Goal: Task Accomplishment & Management: Manage account settings

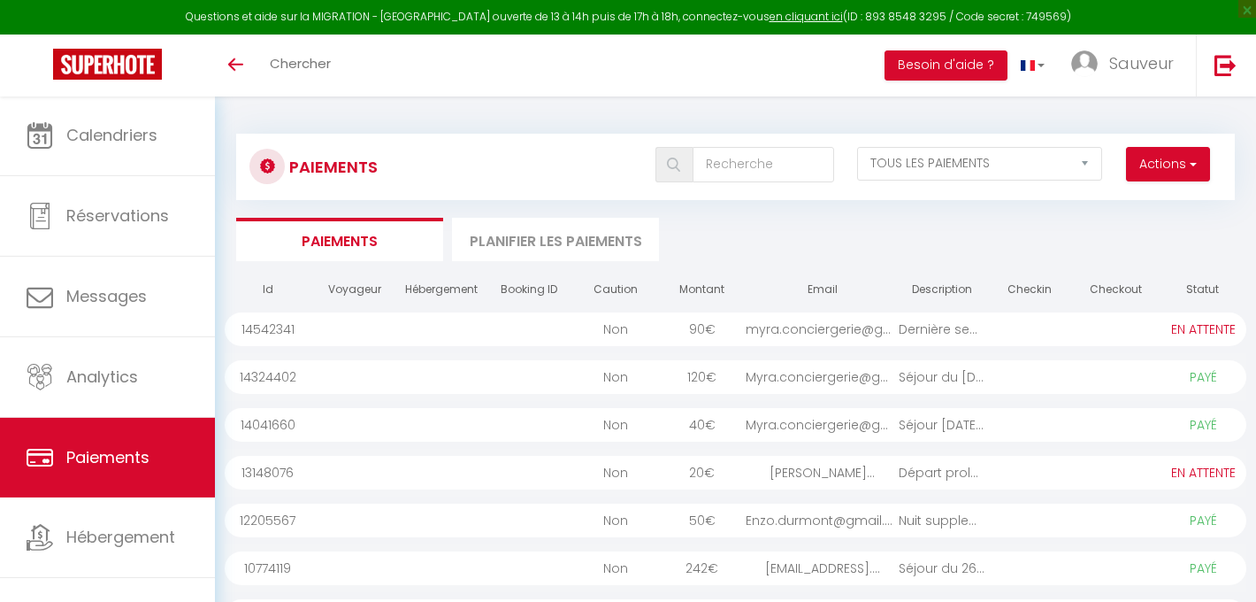
select select "2"
select select "0"
select select "2"
select select "0"
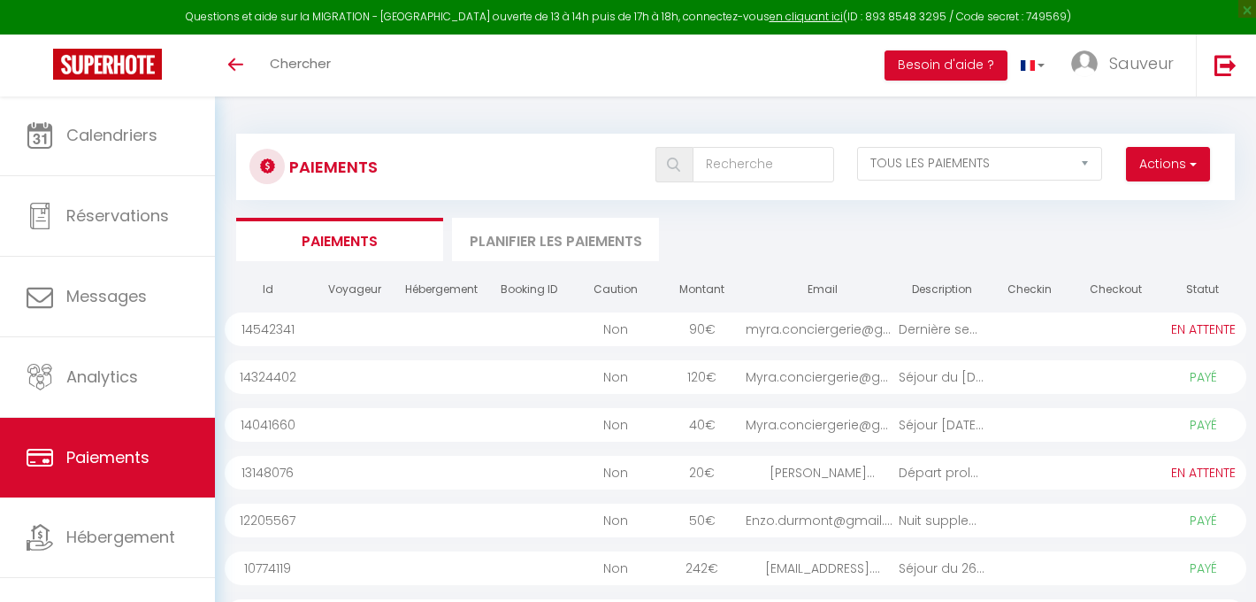
select select "0"
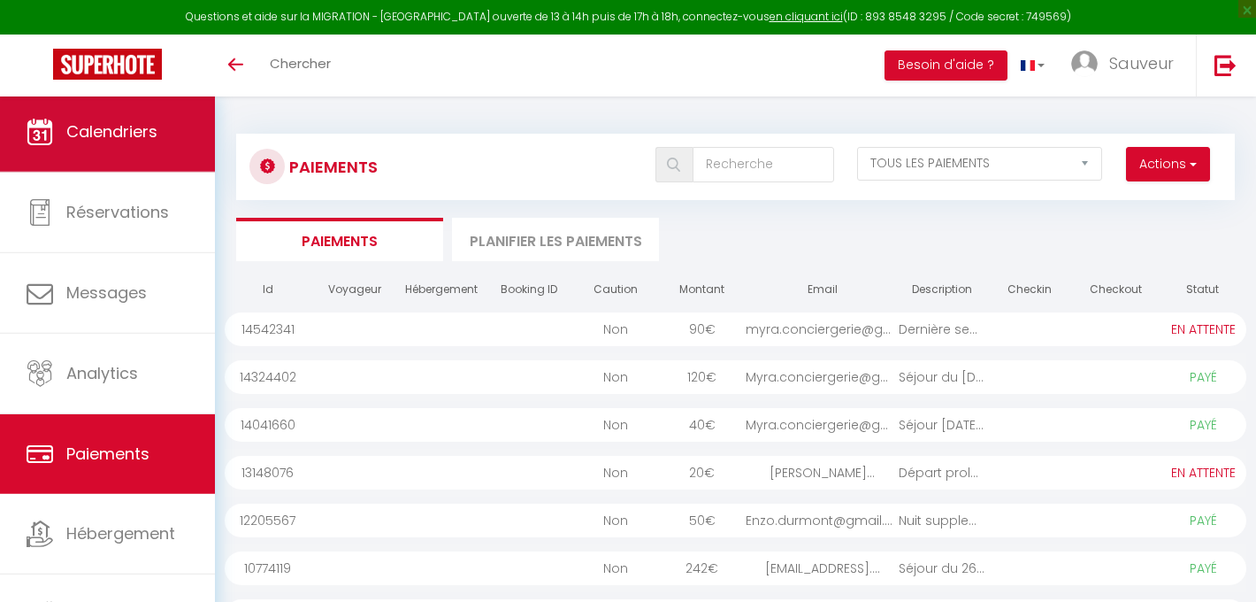
click at [122, 157] on link "Calendriers" at bounding box center [107, 132] width 215 height 80
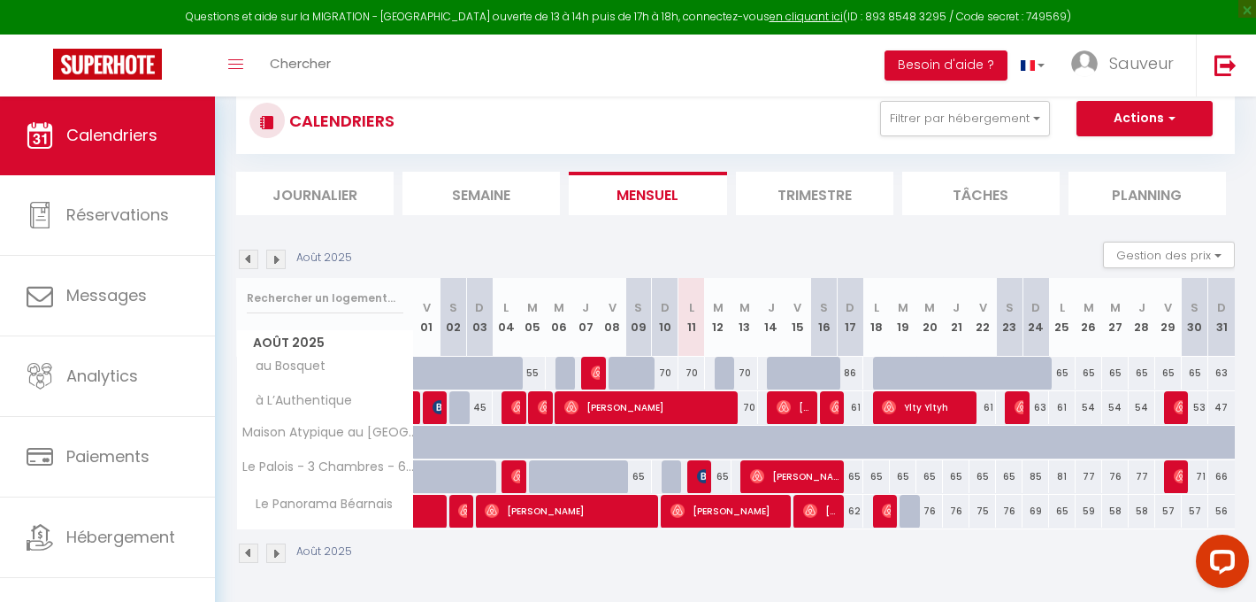
scroll to position [120, 0]
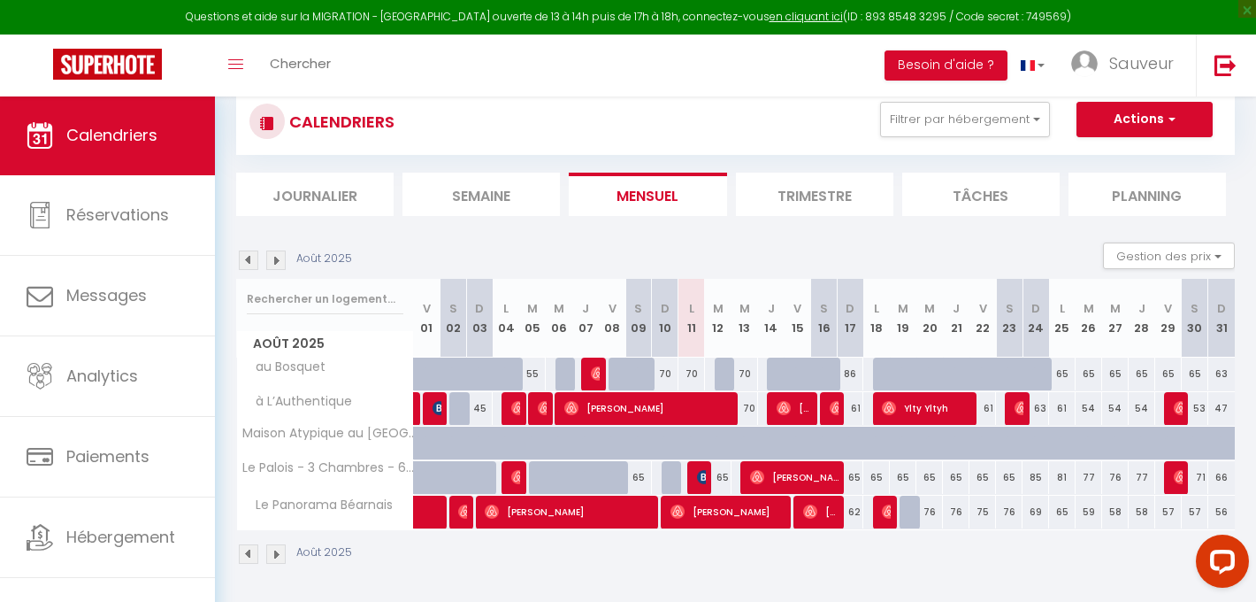
click at [249, 253] on img at bounding box center [248, 259] width 19 height 19
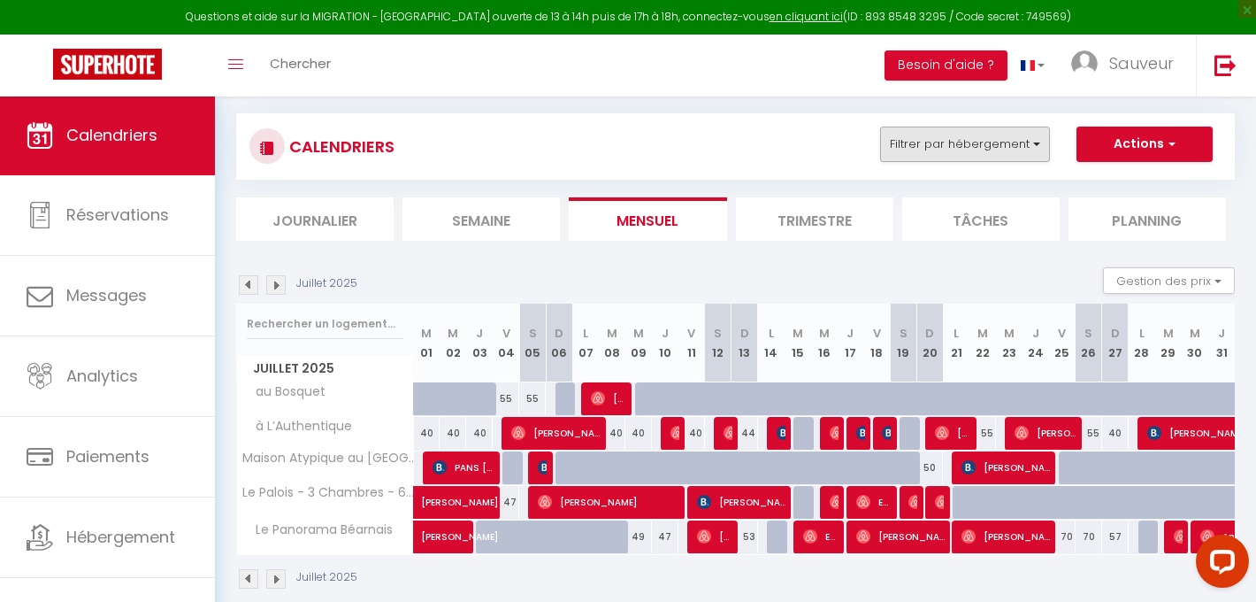
click at [955, 144] on button "Filtrer par hébergement" at bounding box center [965, 144] width 170 height 35
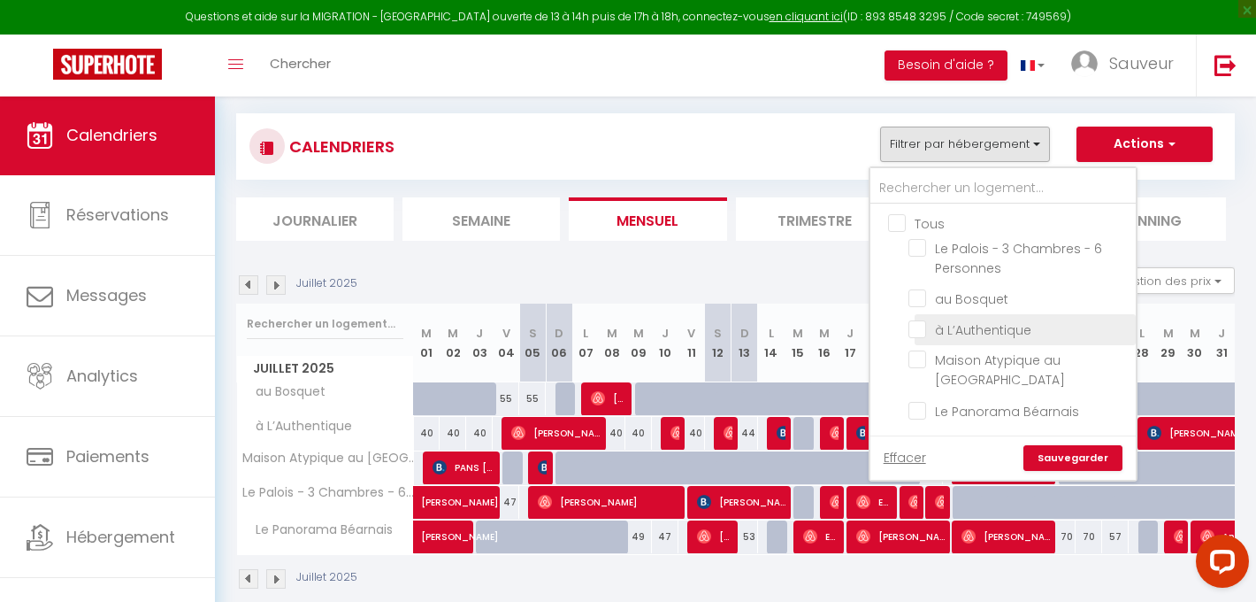
click at [957, 337] on span "à L’Authentique" at bounding box center [983, 330] width 96 height 18
click at [957, 337] on input "à L’Authentique" at bounding box center [1019, 328] width 221 height 18
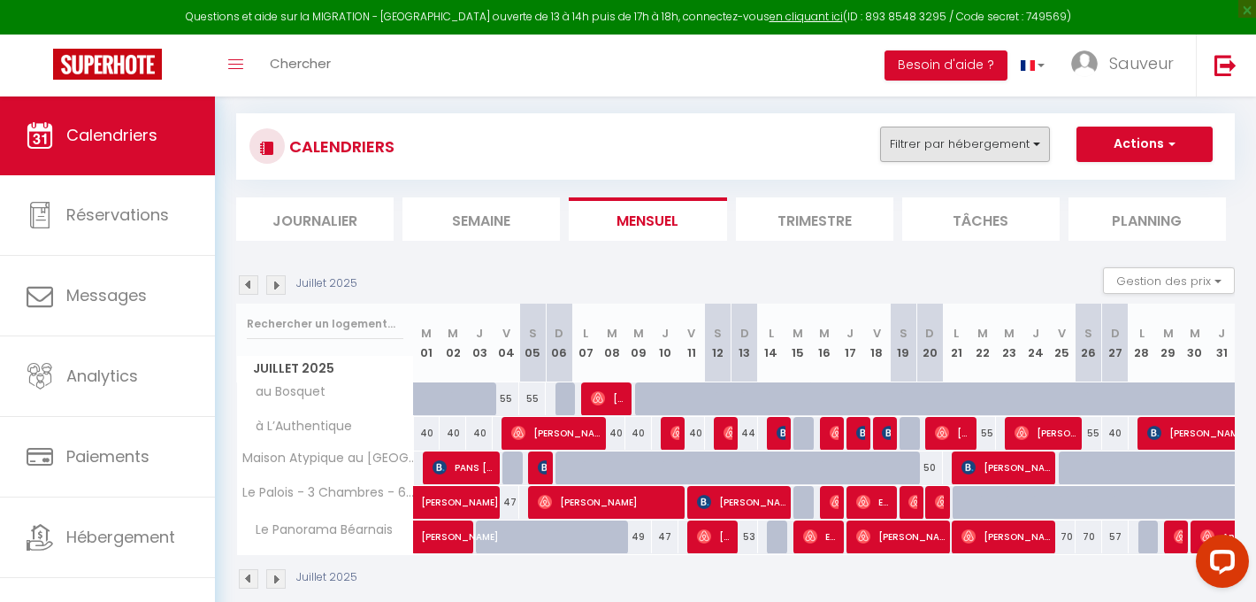
click at [1009, 138] on button "Filtrer par hébergement" at bounding box center [965, 144] width 170 height 35
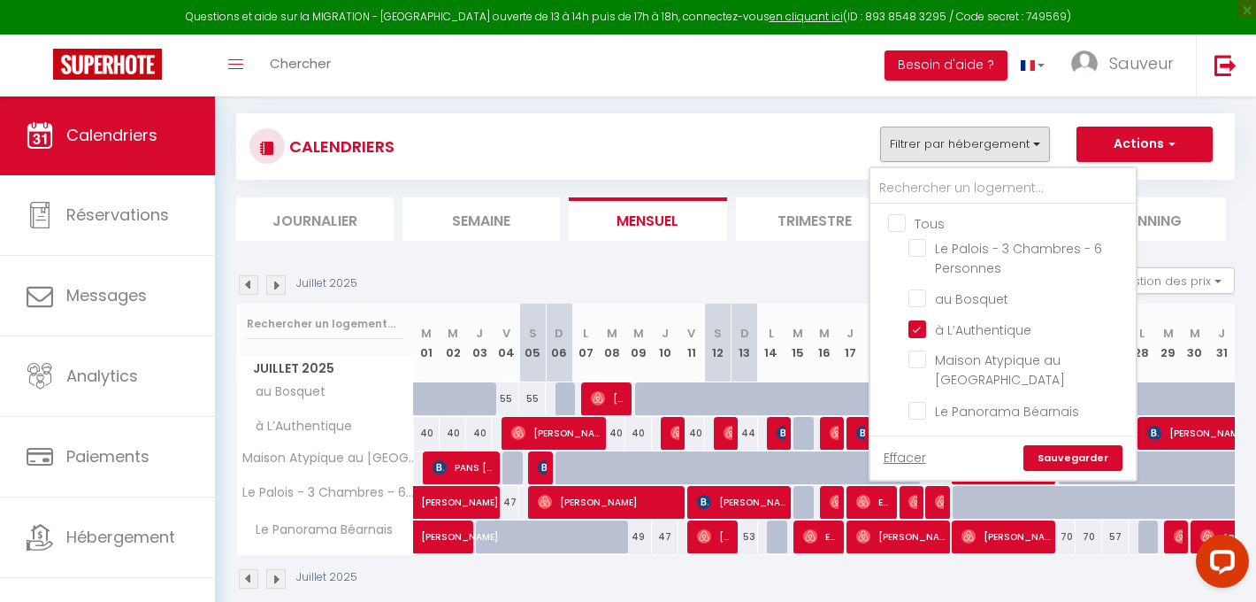
click at [1084, 454] on link "Sauvegarder" at bounding box center [1073, 458] width 99 height 27
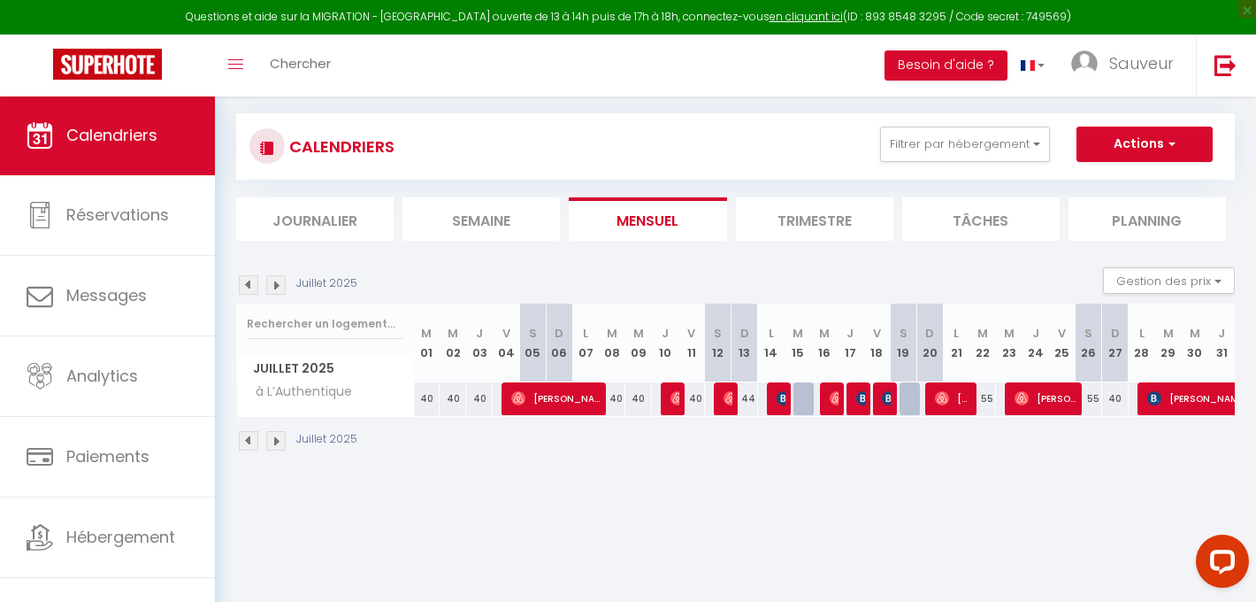
click at [241, 287] on img at bounding box center [248, 284] width 19 height 19
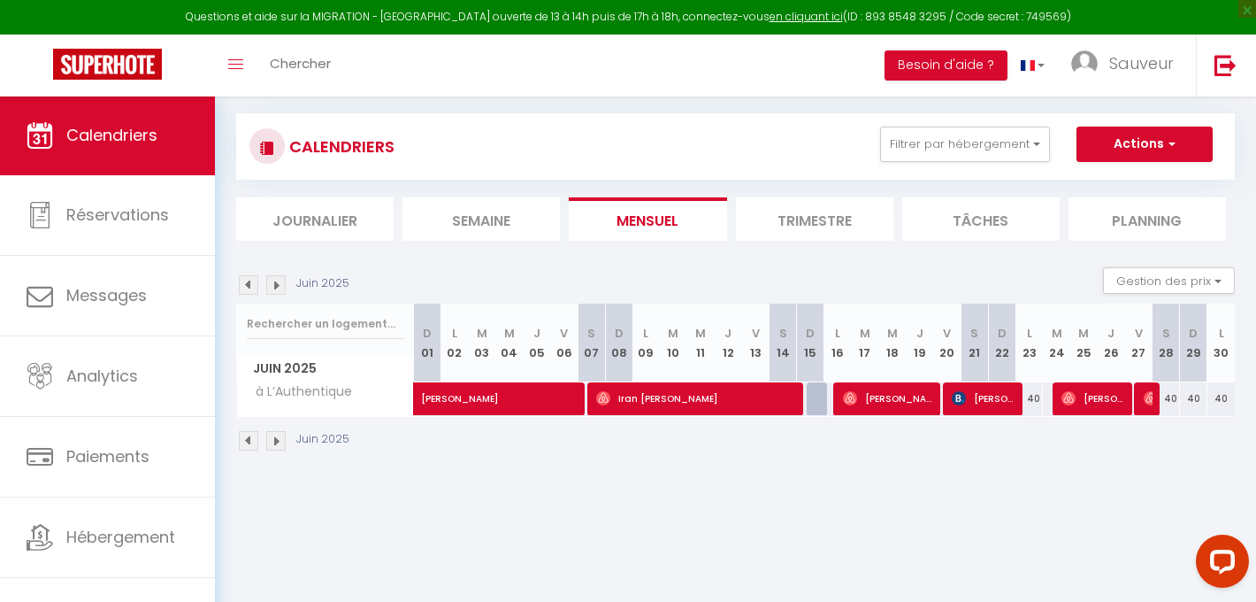
click at [248, 286] on img at bounding box center [248, 284] width 19 height 19
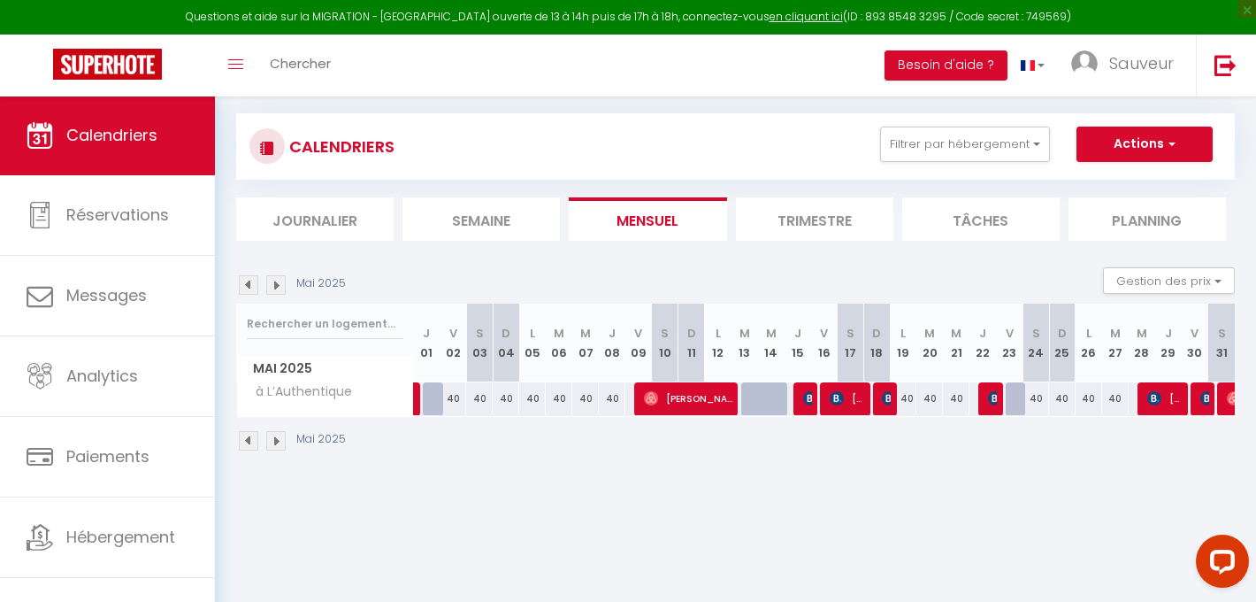
click at [248, 286] on img at bounding box center [248, 284] width 19 height 19
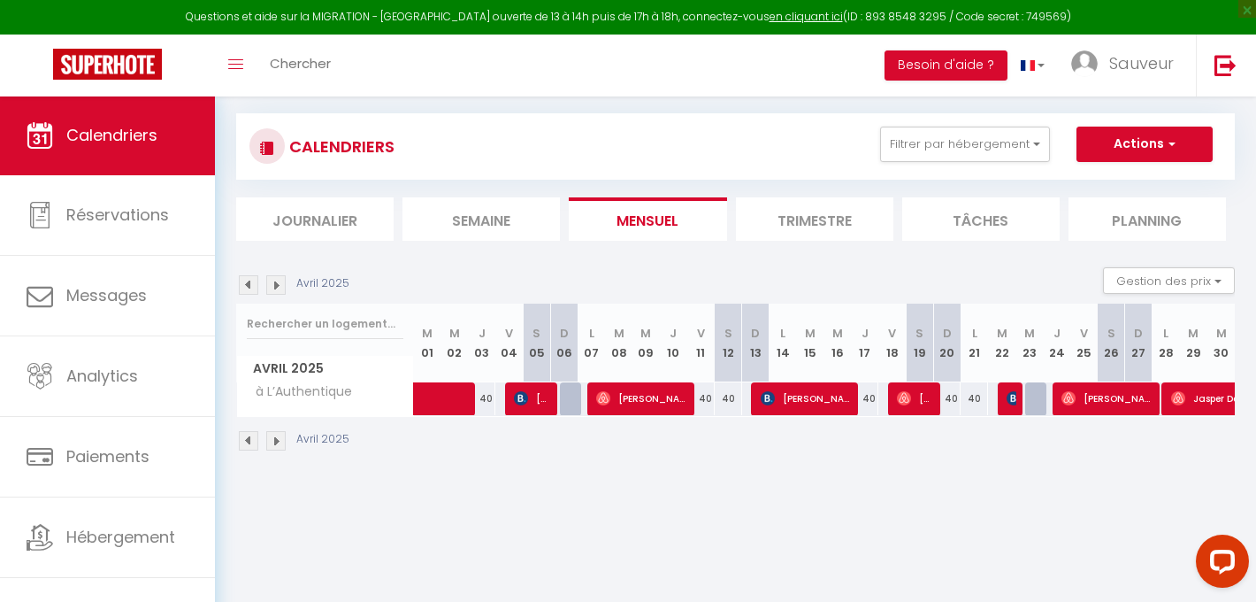
click at [248, 286] on img at bounding box center [248, 284] width 19 height 19
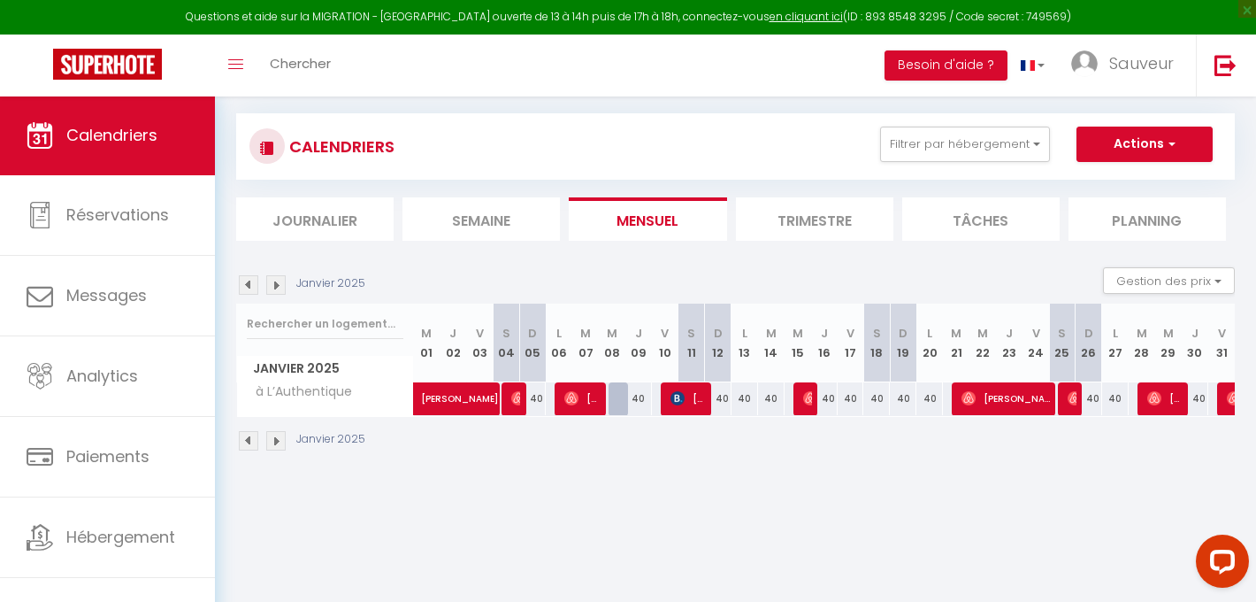
click at [248, 286] on img at bounding box center [248, 284] width 19 height 19
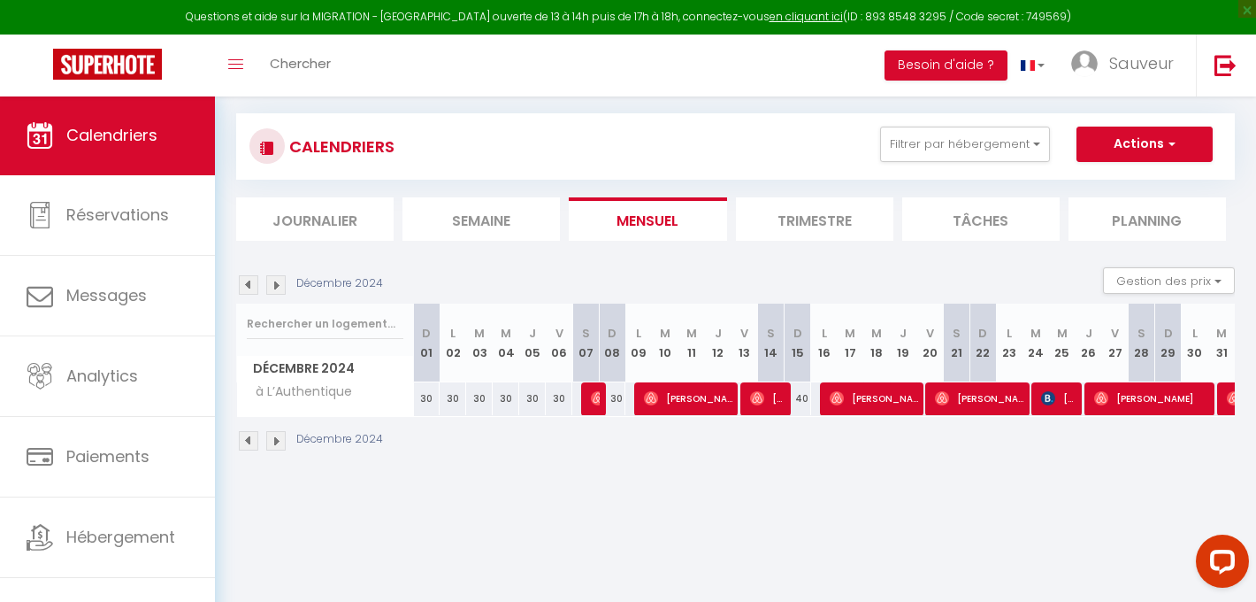
click at [248, 286] on img at bounding box center [248, 284] width 19 height 19
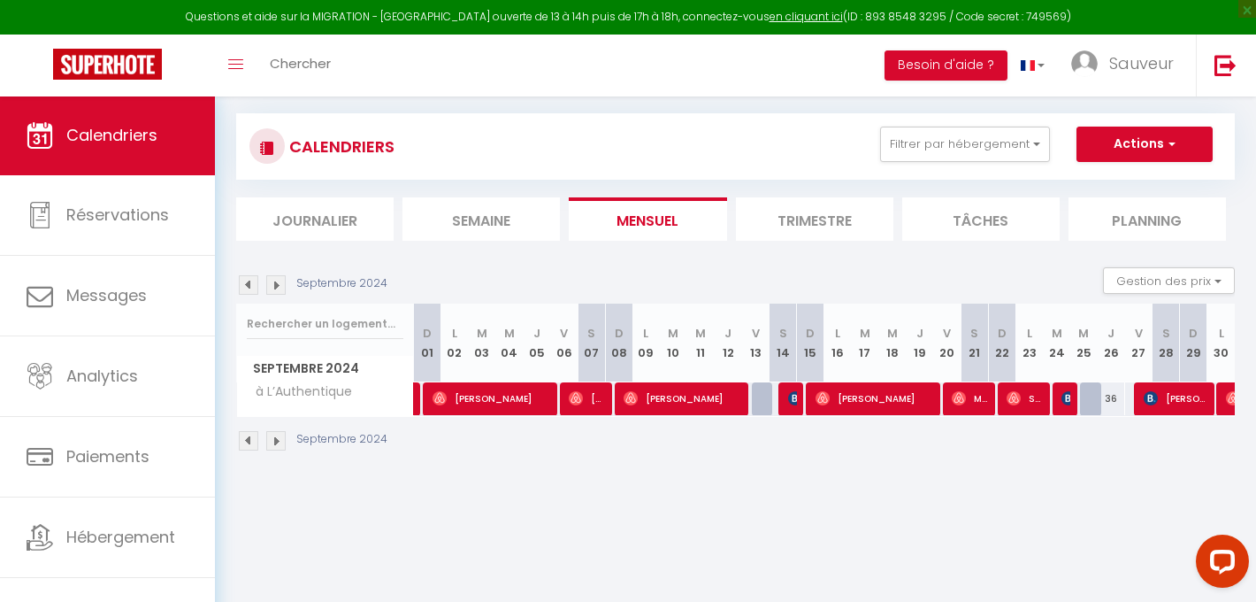
click at [248, 286] on img at bounding box center [248, 284] width 19 height 19
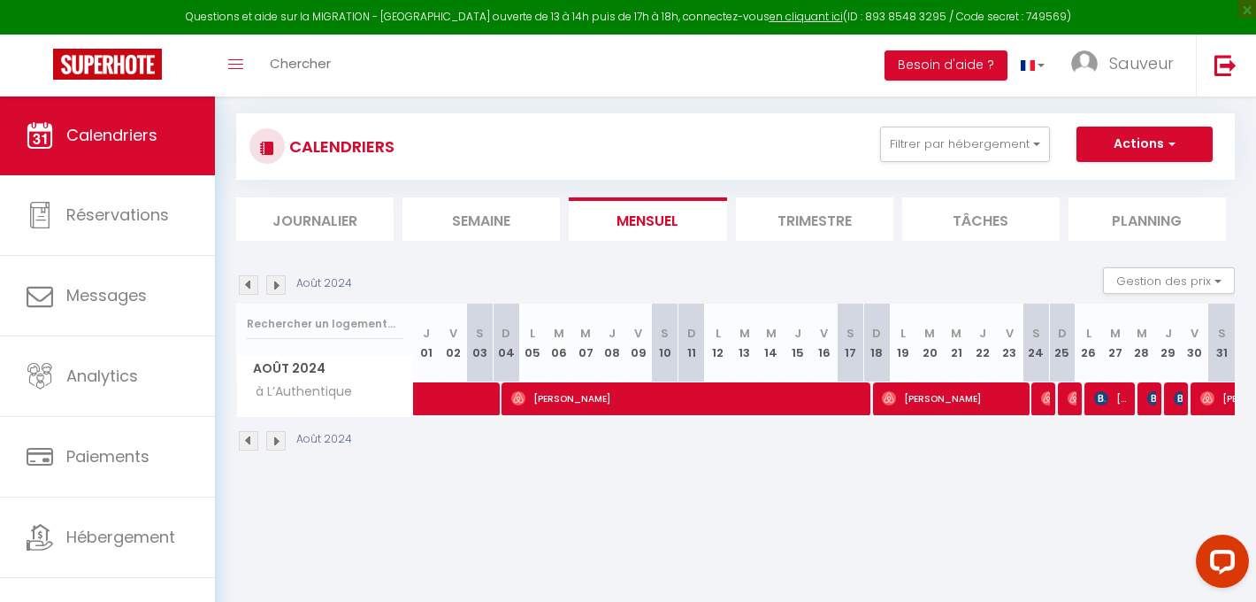
click at [248, 286] on img at bounding box center [248, 284] width 19 height 19
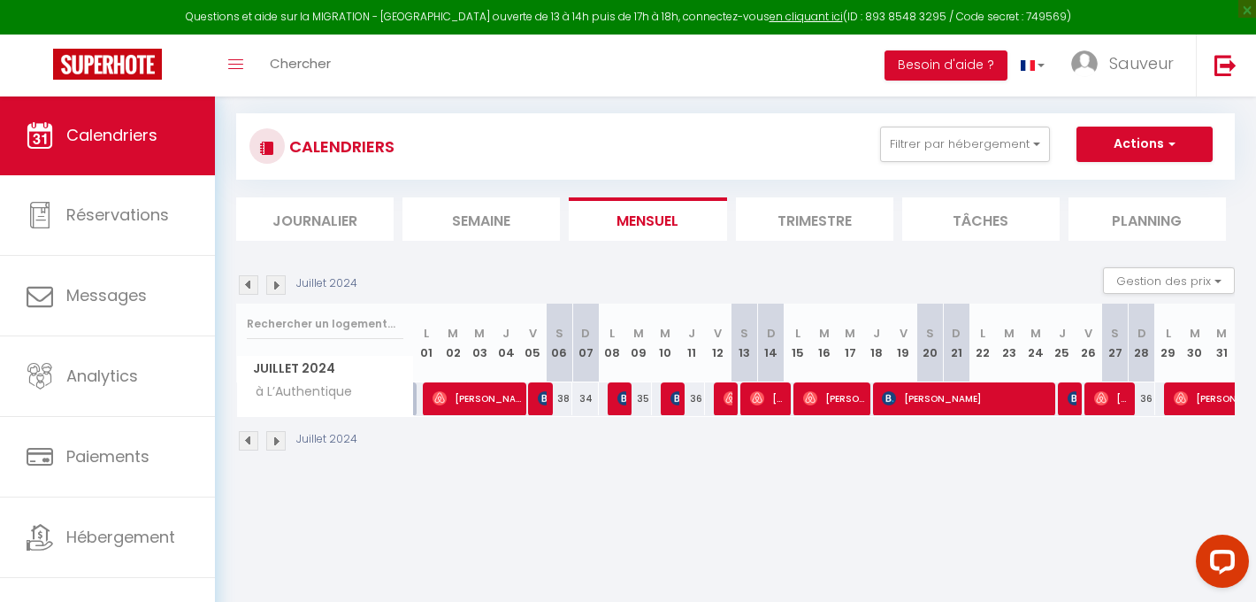
click at [257, 293] on img at bounding box center [248, 284] width 19 height 19
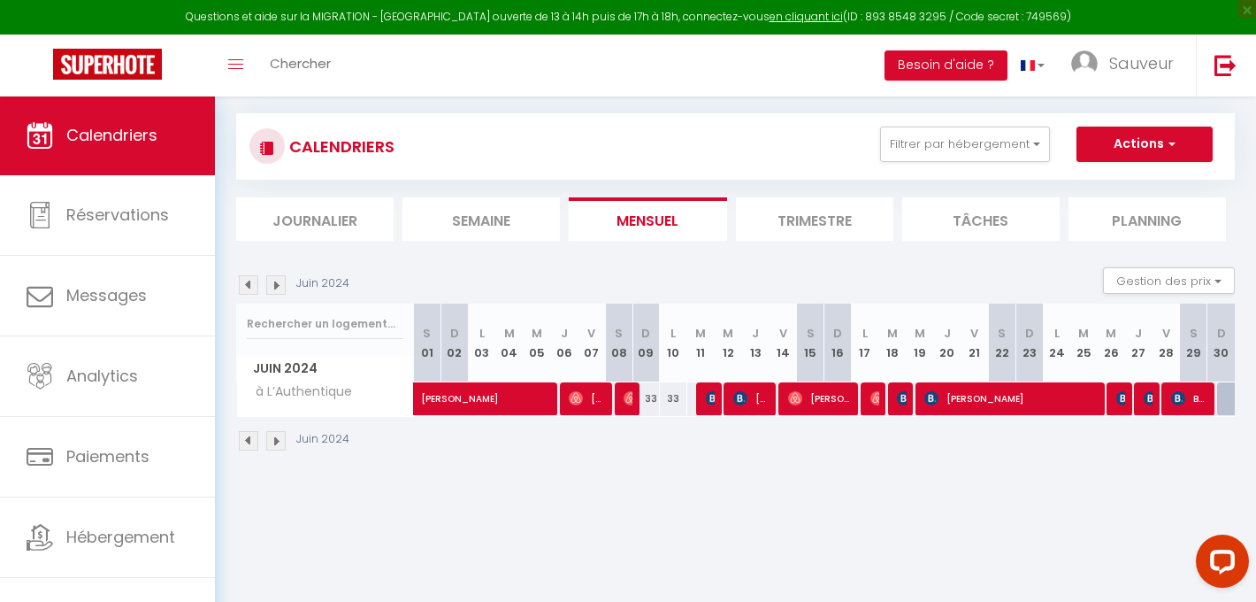
click at [257, 293] on img at bounding box center [248, 284] width 19 height 19
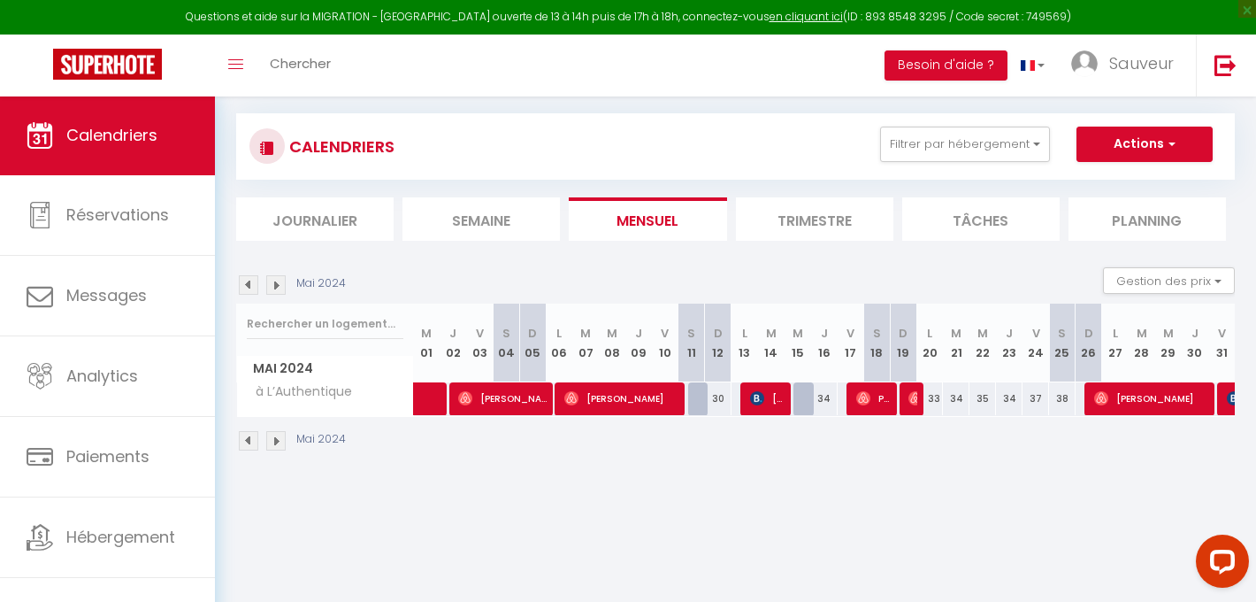
click at [246, 288] on img at bounding box center [248, 284] width 19 height 19
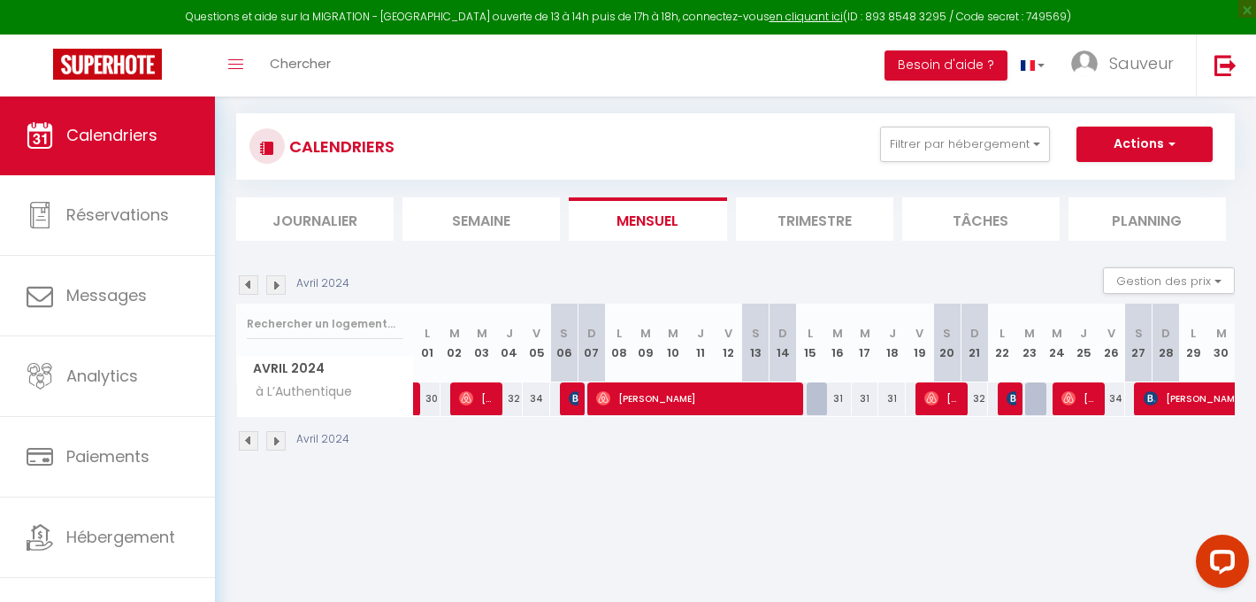
click at [246, 288] on img at bounding box center [248, 284] width 19 height 19
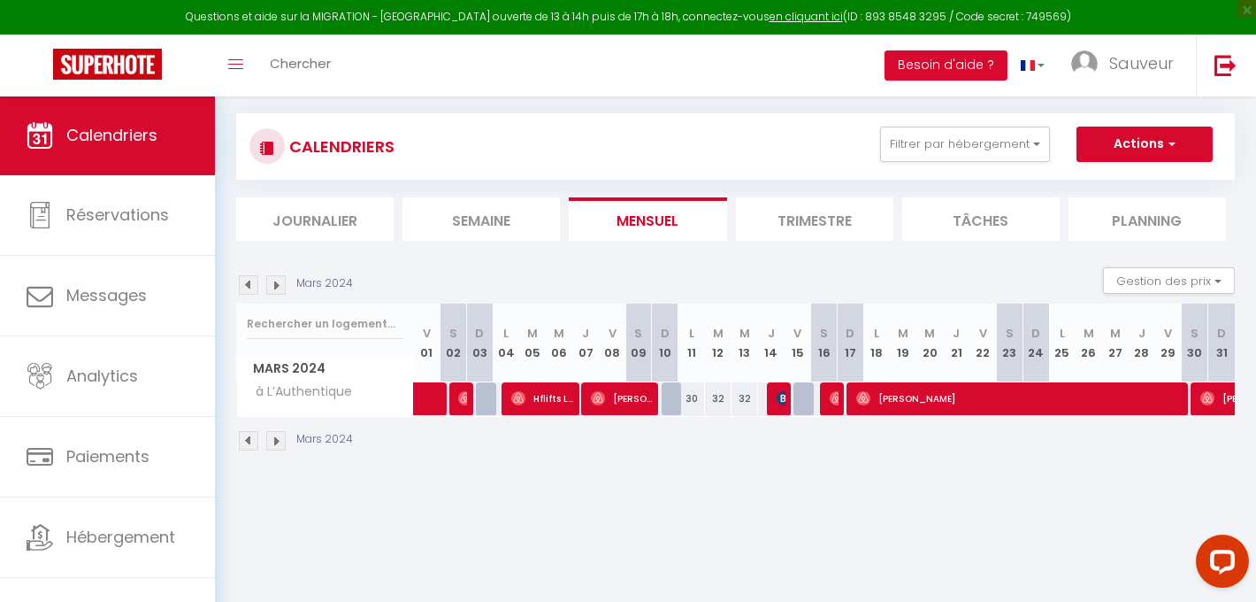
click at [246, 288] on img at bounding box center [248, 284] width 19 height 19
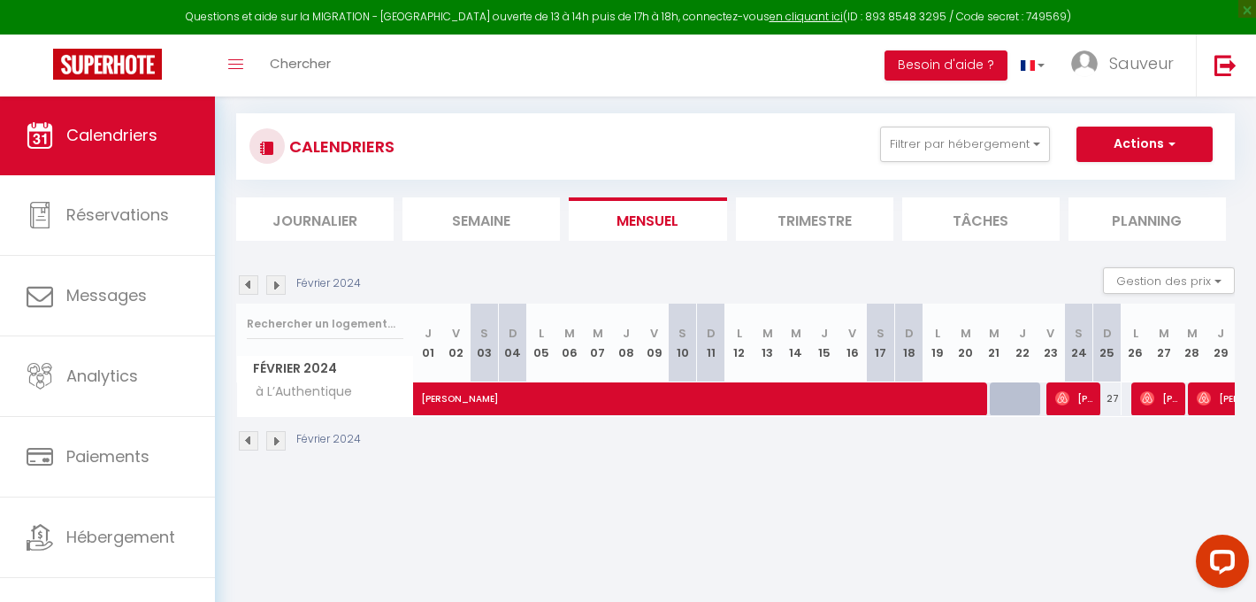
click at [246, 288] on img at bounding box center [248, 284] width 19 height 19
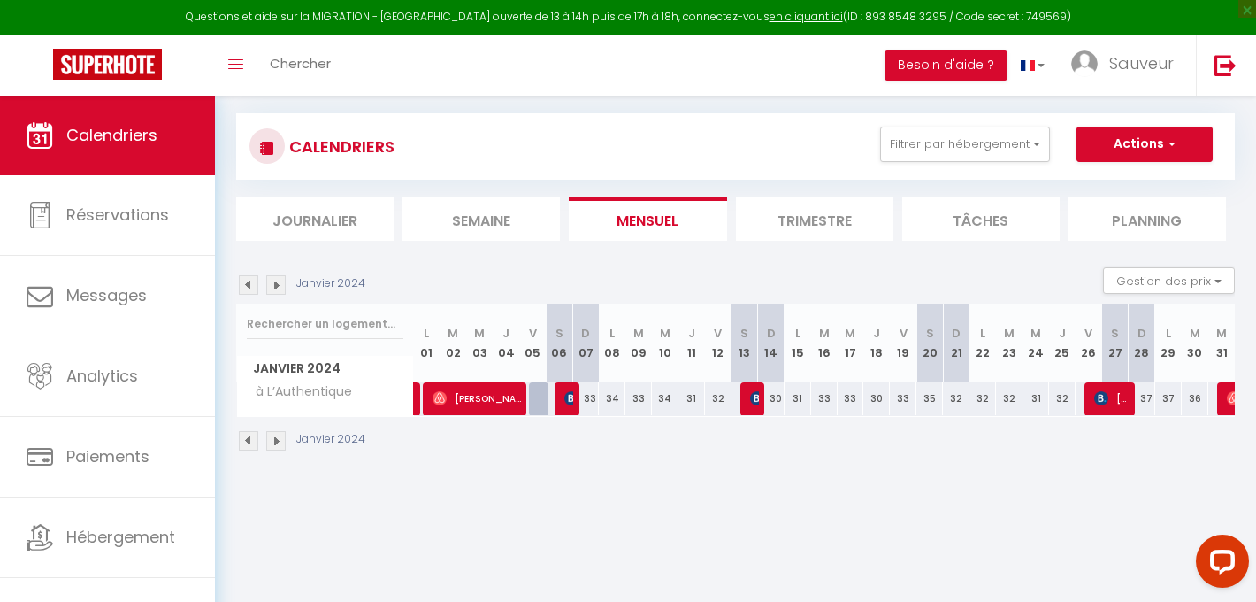
click at [246, 288] on img at bounding box center [248, 284] width 19 height 19
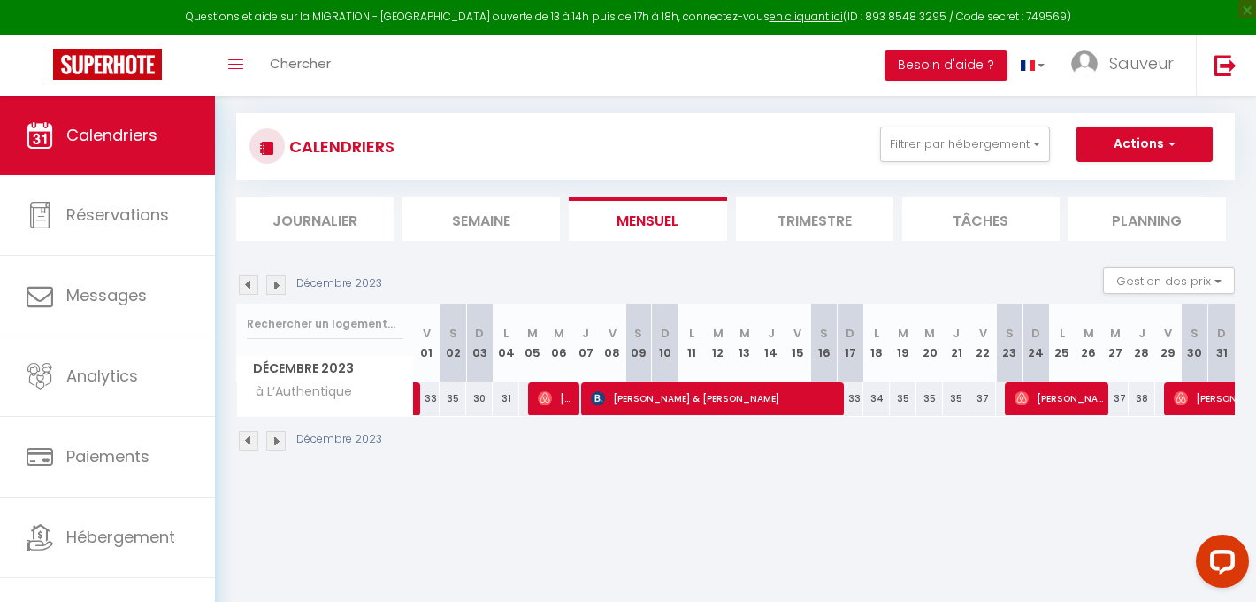
click at [246, 288] on img at bounding box center [248, 284] width 19 height 19
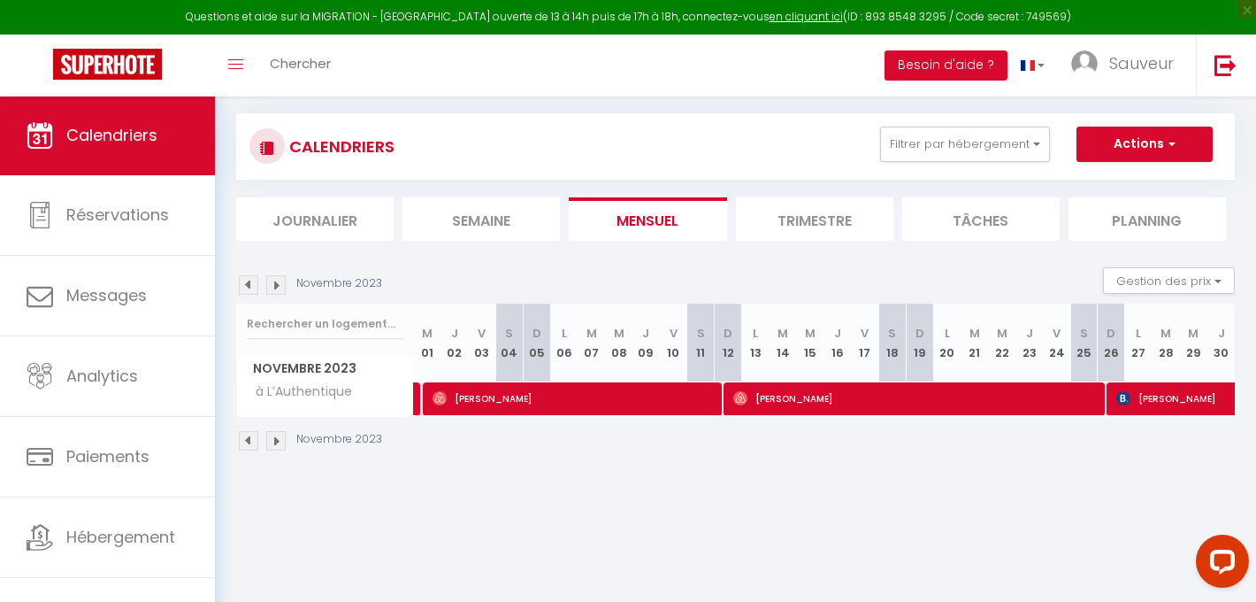
click at [246, 288] on img at bounding box center [248, 284] width 19 height 19
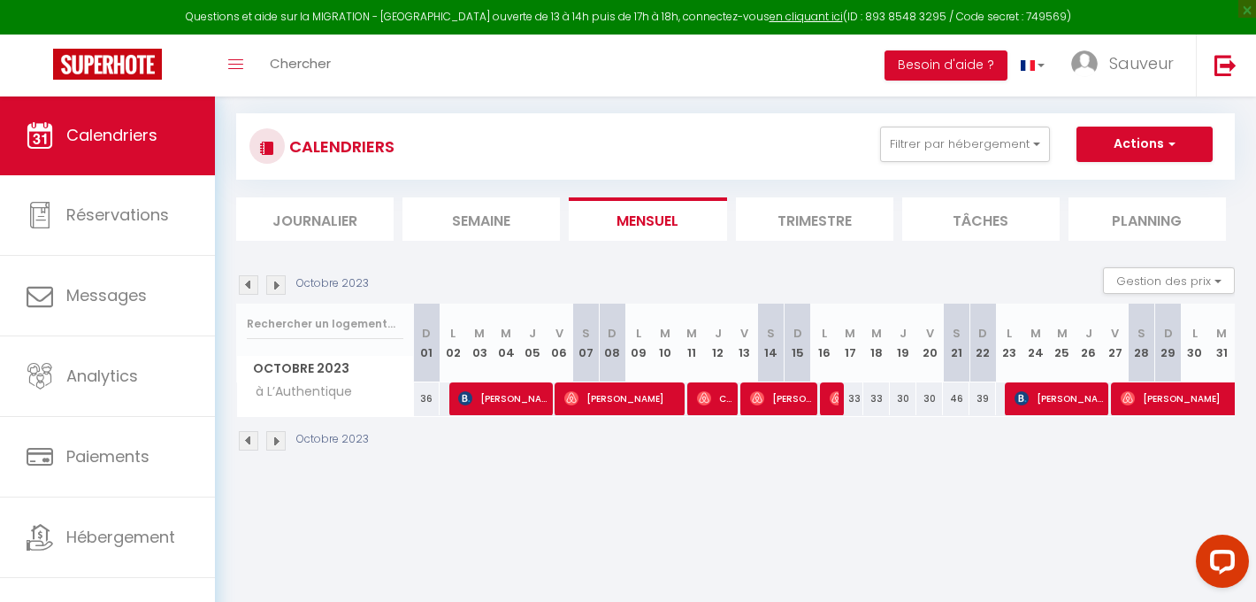
click at [246, 288] on img at bounding box center [248, 284] width 19 height 19
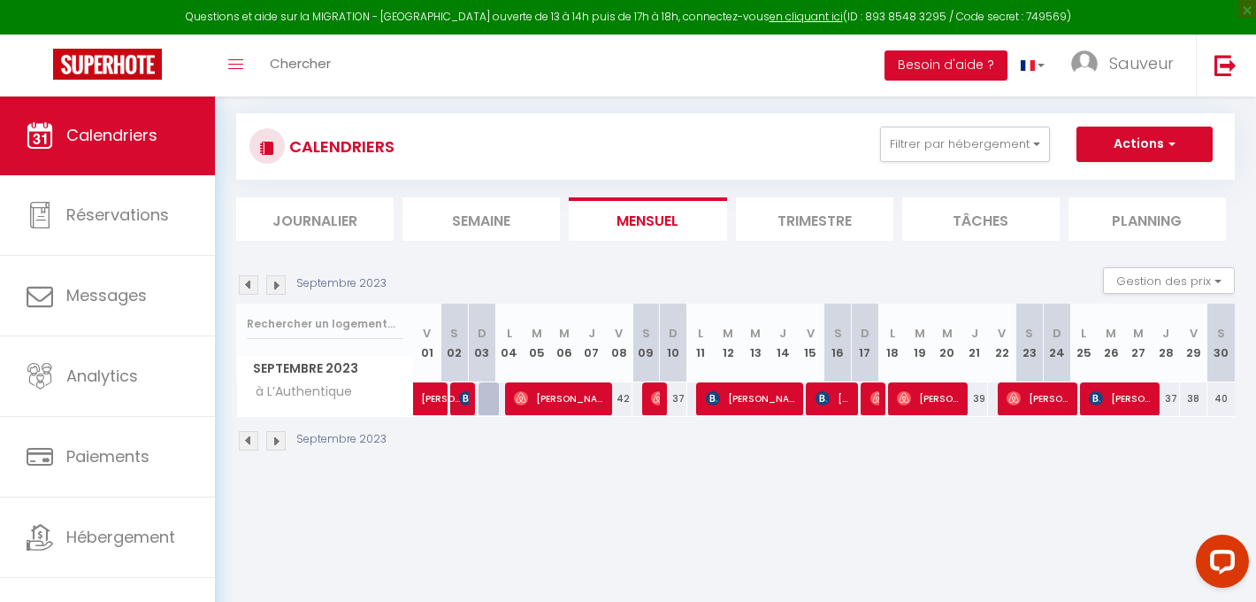
click at [246, 288] on img at bounding box center [248, 284] width 19 height 19
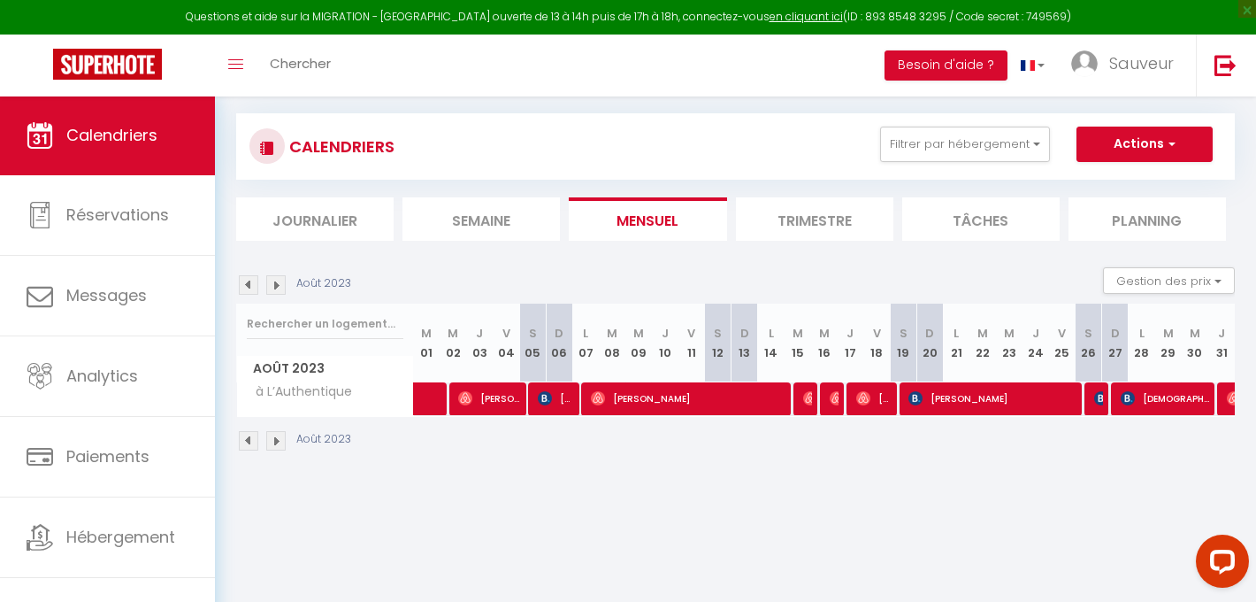
click at [246, 288] on img at bounding box center [248, 284] width 19 height 19
